Goal: Communication & Community: Answer question/provide support

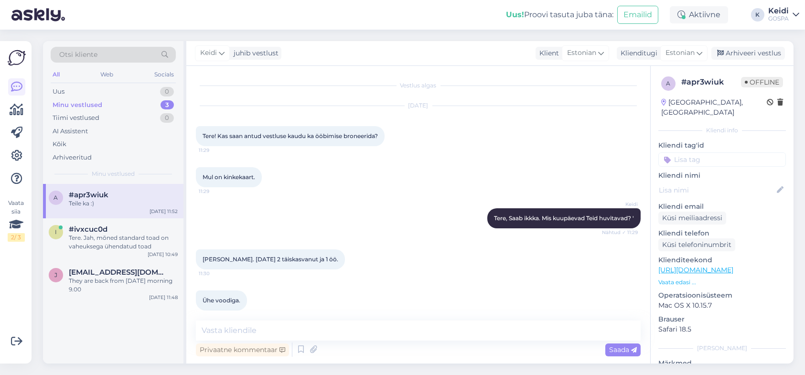
scroll to position [488, 0]
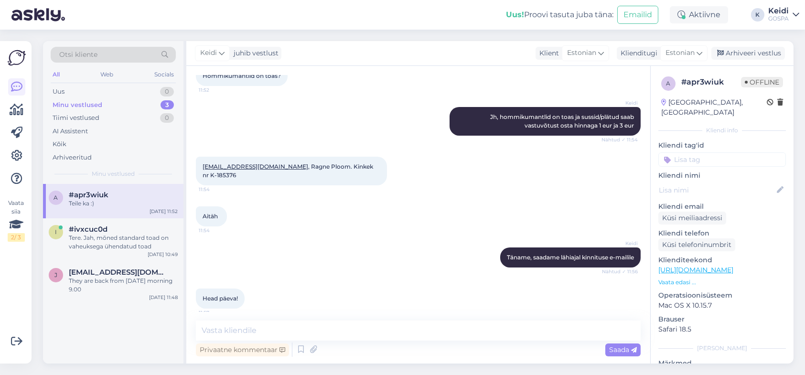
click at [102, 206] on div "Teile ka :)" at bounding box center [123, 203] width 109 height 9
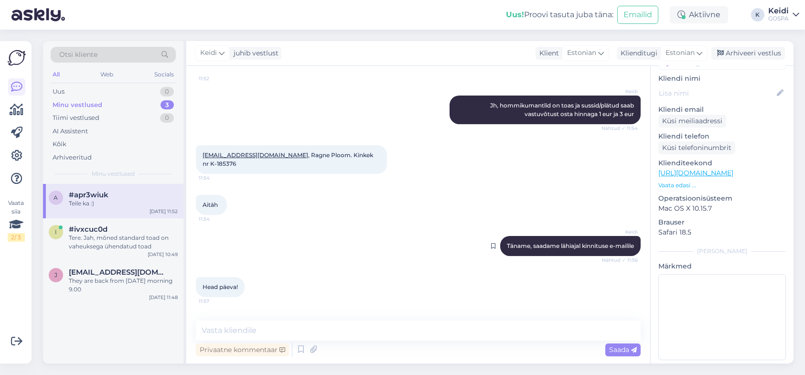
scroll to position [536, 0]
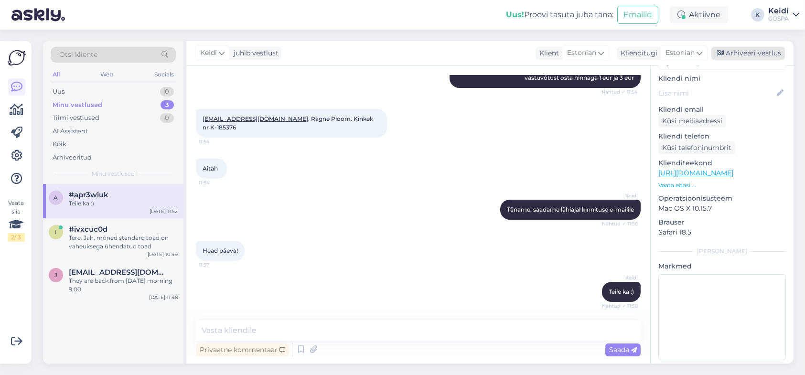
click at [747, 55] on div "Arhiveeri vestlus" at bounding box center [748, 53] width 74 height 13
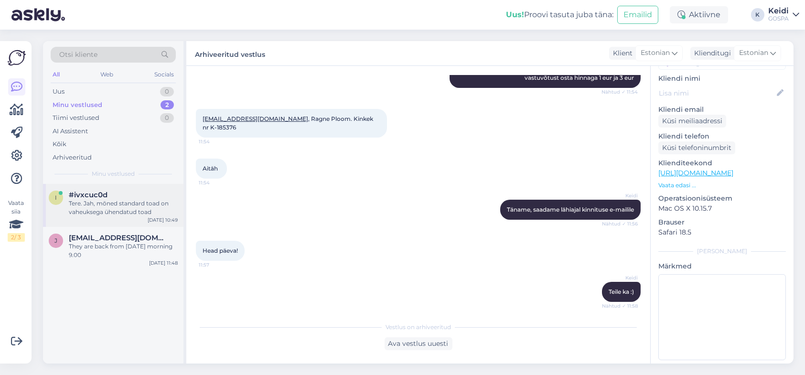
click at [95, 203] on div "Tere. Jah, mõned standard toad on vaheuksega ühendatud toad" at bounding box center [123, 207] width 109 height 17
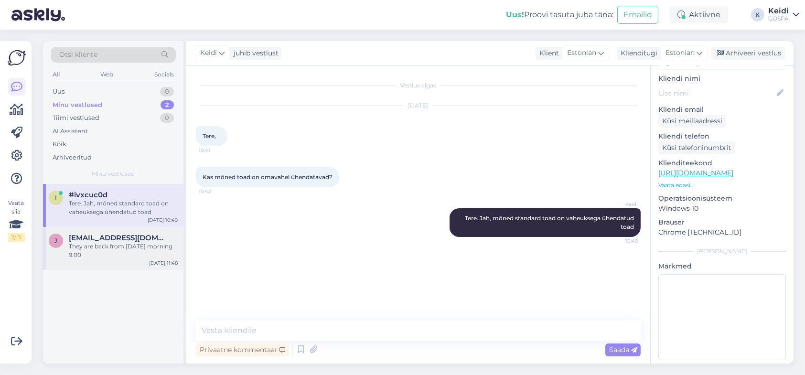
click at [84, 257] on div "They are back from [DATE] morning 9.00" at bounding box center [123, 250] width 109 height 17
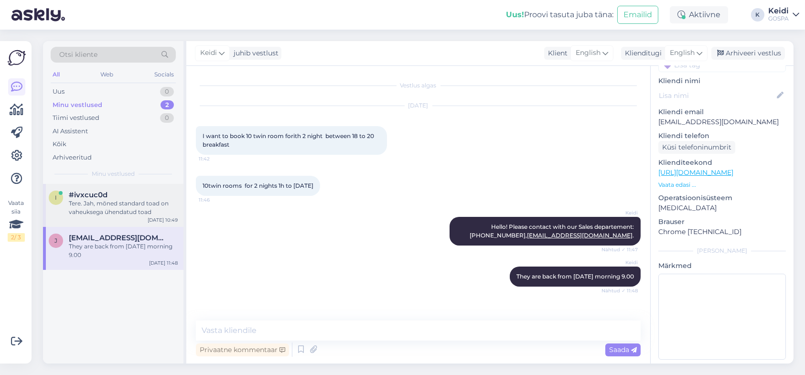
click at [88, 218] on div "i #ivxcuc0d Tere. Jah, mõned standard toad on vaheuksega ühendatud toad [DATE] …" at bounding box center [113, 205] width 140 height 43
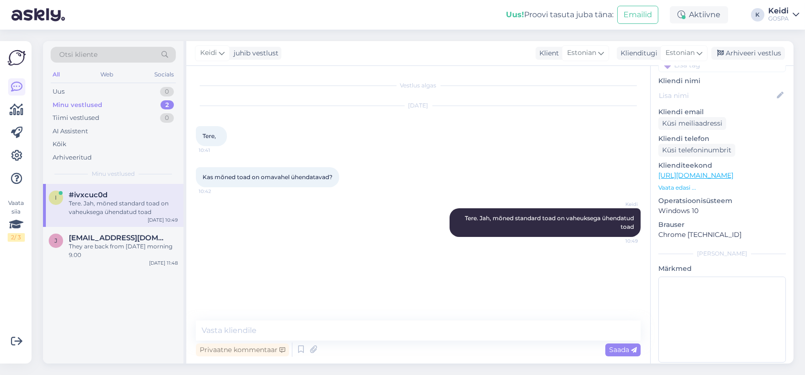
scroll to position [97, 0]
